Goal: Transaction & Acquisition: Download file/media

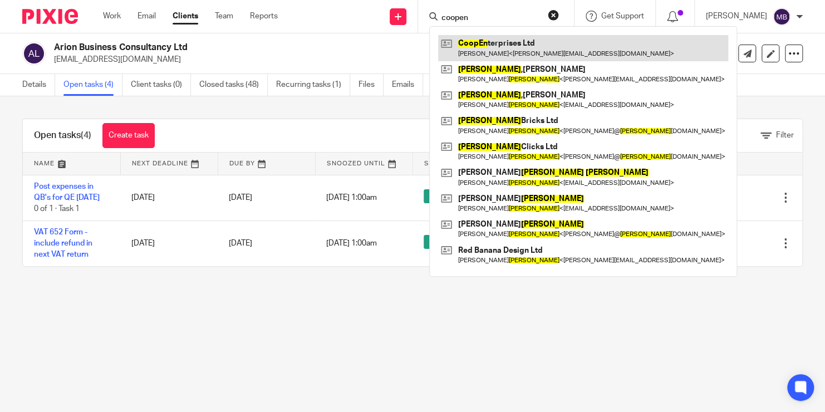
type input "coopen"
click at [526, 56] on link at bounding box center [583, 48] width 290 height 26
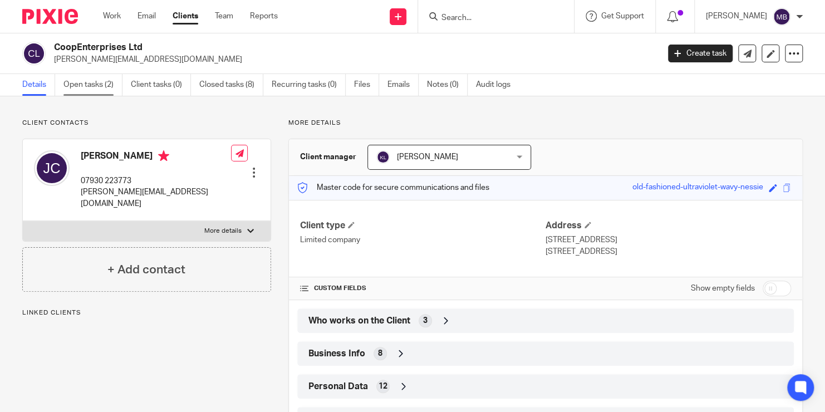
click at [99, 83] on link "Open tasks (2)" at bounding box center [92, 85] width 59 height 22
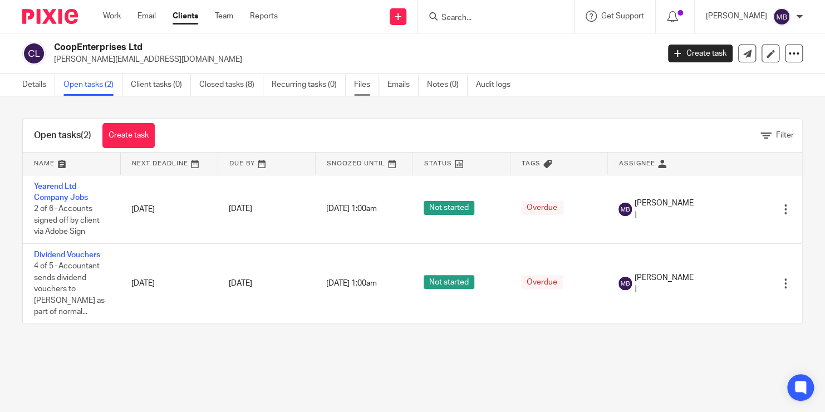
click at [358, 82] on link "Files" at bounding box center [366, 85] width 25 height 22
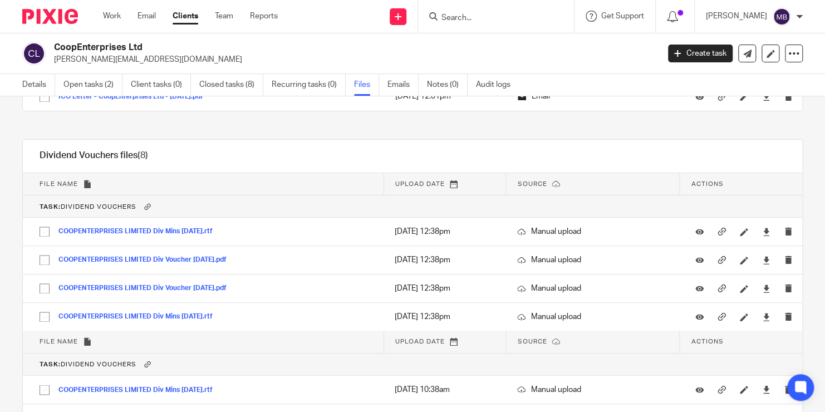
scroll to position [2822, 0]
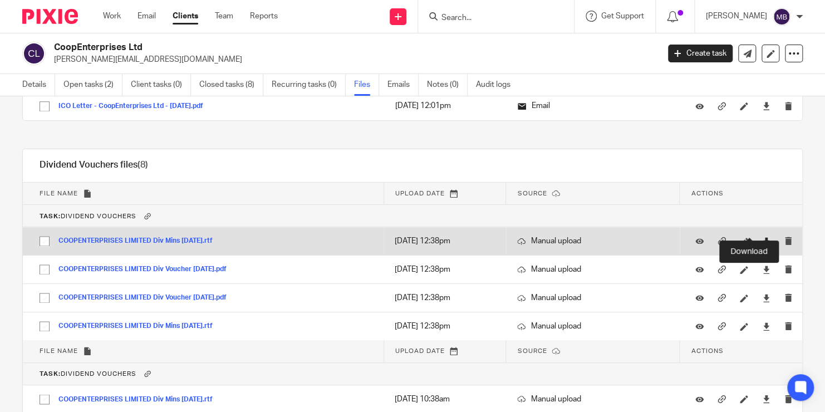
click at [762, 237] on icon at bounding box center [766, 241] width 8 height 8
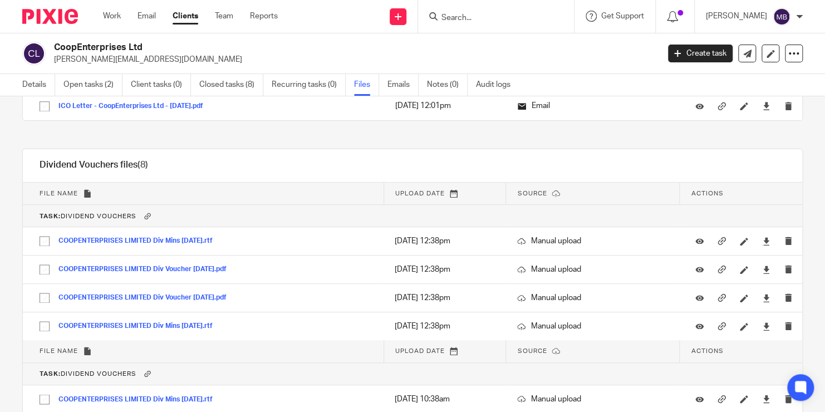
click at [467, 149] on div "Dividend Vouchers files (8) Download selected Delete selected" at bounding box center [412, 165] width 779 height 33
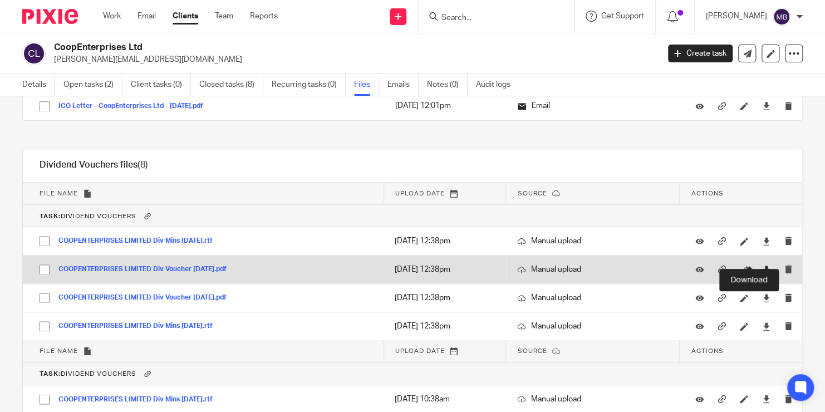
click at [762, 265] on icon at bounding box center [766, 269] width 8 height 8
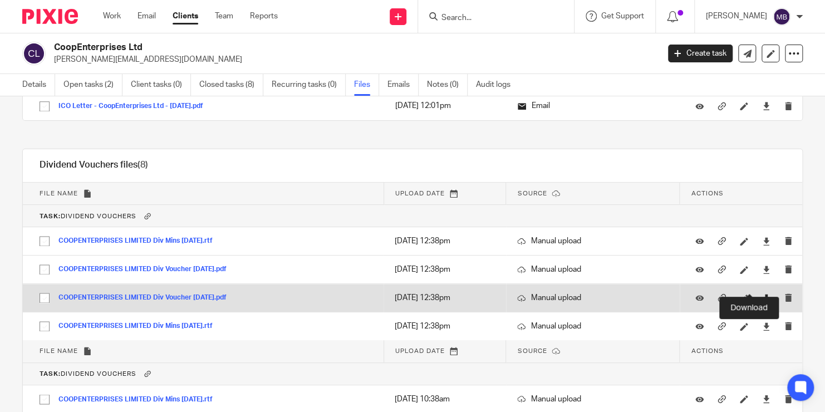
click at [762, 294] on icon at bounding box center [766, 298] width 8 height 8
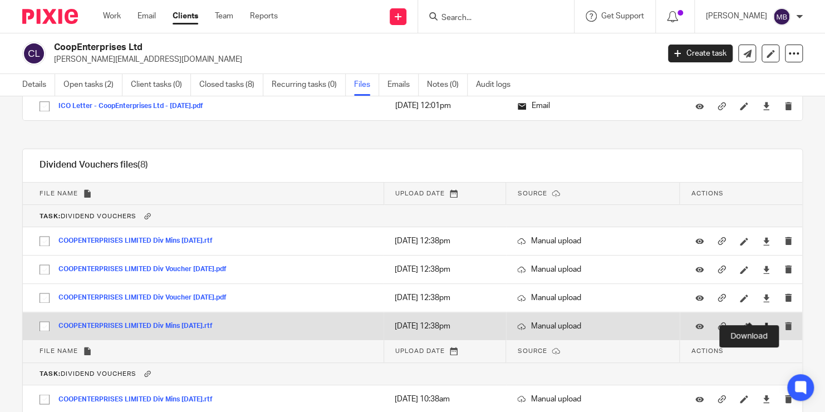
click at [762, 322] on icon at bounding box center [766, 326] width 8 height 8
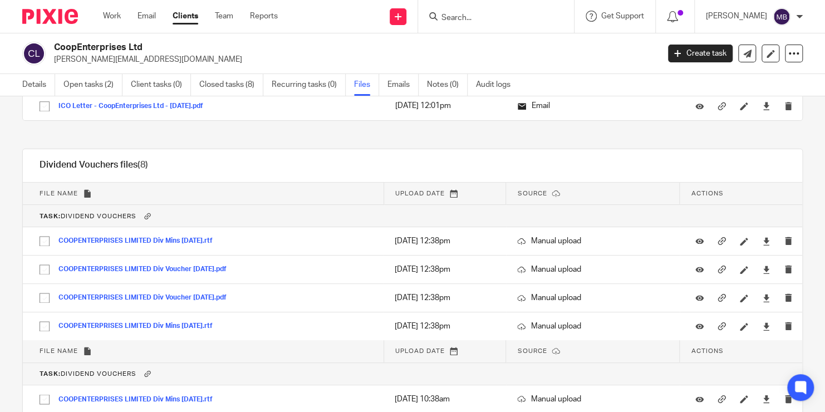
click at [530, 52] on div "CoopEnterprises Ltd john@cooperclicks.com" at bounding box center [352, 53] width 597 height 23
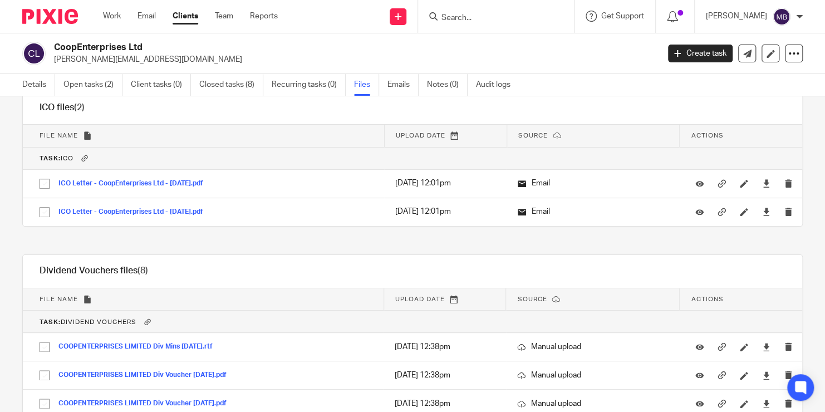
scroll to position [2707, 0]
